Goal: Information Seeking & Learning: Find specific fact

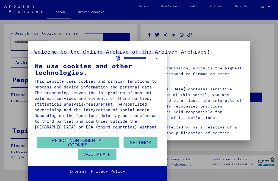
type input "********"
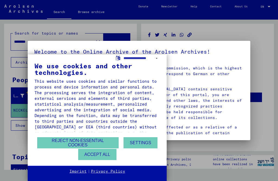
click at [89, 142] on button "Reject non-essential cookies" at bounding box center [77, 142] width 81 height 11
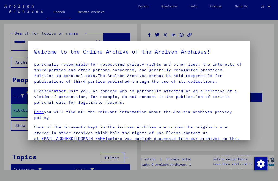
scroll to position [36, 0]
click at [276, 80] on div at bounding box center [139, 90] width 278 height 181
click at [270, 78] on div at bounding box center [139, 90] width 278 height 181
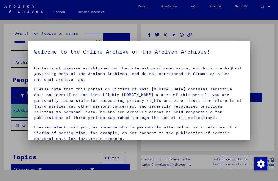
click at [267, 80] on div at bounding box center [139, 90] width 278 height 181
click at [268, 78] on div at bounding box center [139, 90] width 278 height 181
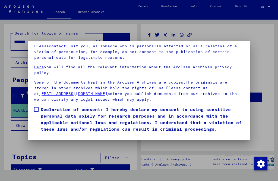
scroll to position [56, 0]
click at [39, 106] on label "Declaration of consent: I hereby declare my consent to using sensitive personal…" at bounding box center [138, 119] width 209 height 26
click at [53, 135] on button "I agree" at bounding box center [47, 140] width 26 height 10
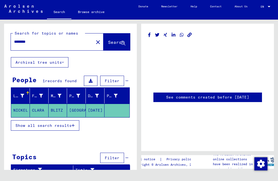
scroll to position [6, 0]
click at [30, 103] on mat-cell "CLARA" at bounding box center [39, 109] width 19 height 13
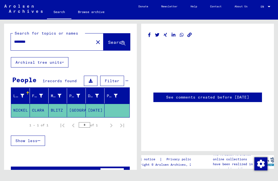
click at [46, 104] on mat-cell "CLARA" at bounding box center [39, 109] width 19 height 13
click at [61, 105] on mat-cell "BLITZ" at bounding box center [58, 109] width 19 height 13
click at [97, 110] on mat-cell "[DATE]" at bounding box center [95, 109] width 19 height 13
click at [95, 81] on button at bounding box center [91, 81] width 14 height 10
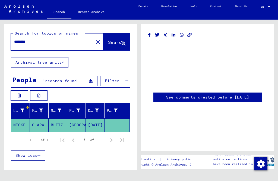
click at [95, 125] on mat-cell "[DATE]" at bounding box center [95, 124] width 19 height 13
click at [96, 127] on mat-cell "[DATE]" at bounding box center [95, 124] width 19 height 13
click at [102, 124] on mat-cell "[DATE]" at bounding box center [95, 124] width 19 height 13
click at [100, 125] on mat-cell "[DATE]" at bounding box center [95, 124] width 19 height 13
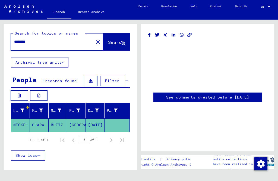
click at [96, 125] on mat-cell "[DATE]" at bounding box center [95, 124] width 19 height 13
click at [95, 125] on mat-cell "[DATE]" at bounding box center [95, 124] width 19 height 13
click at [23, 128] on mat-cell "NICKEL" at bounding box center [20, 124] width 19 height 13
click at [39, 127] on mat-cell "CLARA" at bounding box center [39, 124] width 19 height 13
click at [57, 123] on mat-cell "BLITZ" at bounding box center [58, 124] width 19 height 13
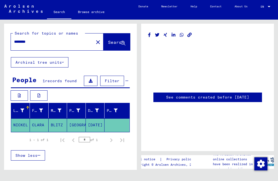
click at [63, 123] on mat-cell "BLITZ" at bounding box center [58, 124] width 19 height 13
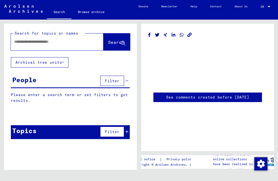
click at [49, 41] on input "text" at bounding box center [52, 42] width 76 height 6
type input "**********"
click at [115, 46] on button "Search" at bounding box center [116, 41] width 27 height 17
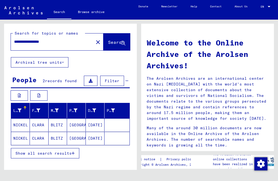
click at [26, 125] on mat-cell "NICKEL" at bounding box center [20, 124] width 19 height 13
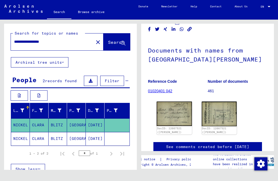
scroll to position [16, 0]
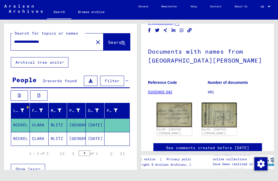
click at [183, 114] on img at bounding box center [174, 114] width 35 height 24
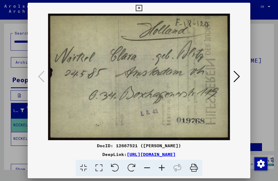
click at [234, 77] on icon at bounding box center [237, 76] width 7 height 13
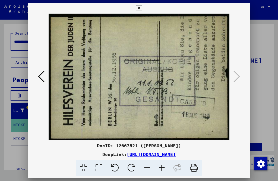
click at [45, 77] on icon at bounding box center [41, 76] width 7 height 13
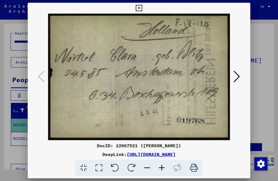
click at [142, 10] on icon at bounding box center [139, 8] width 6 height 7
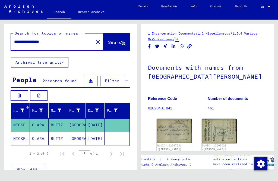
scroll to position [0, 0]
click at [26, 141] on mat-cell "NICKEL" at bounding box center [20, 138] width 19 height 13
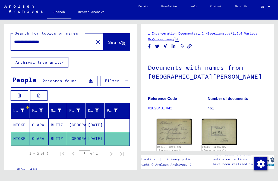
click at [179, 130] on img at bounding box center [174, 131] width 35 height 26
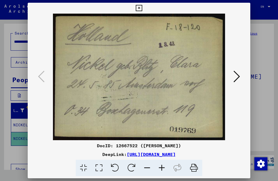
click at [232, 77] on button at bounding box center [237, 76] width 10 height 15
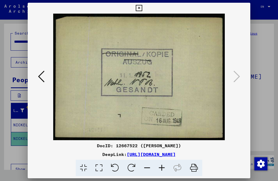
click at [144, 10] on button at bounding box center [139, 8] width 10 height 11
